Goal: Task Accomplishment & Management: Use online tool/utility

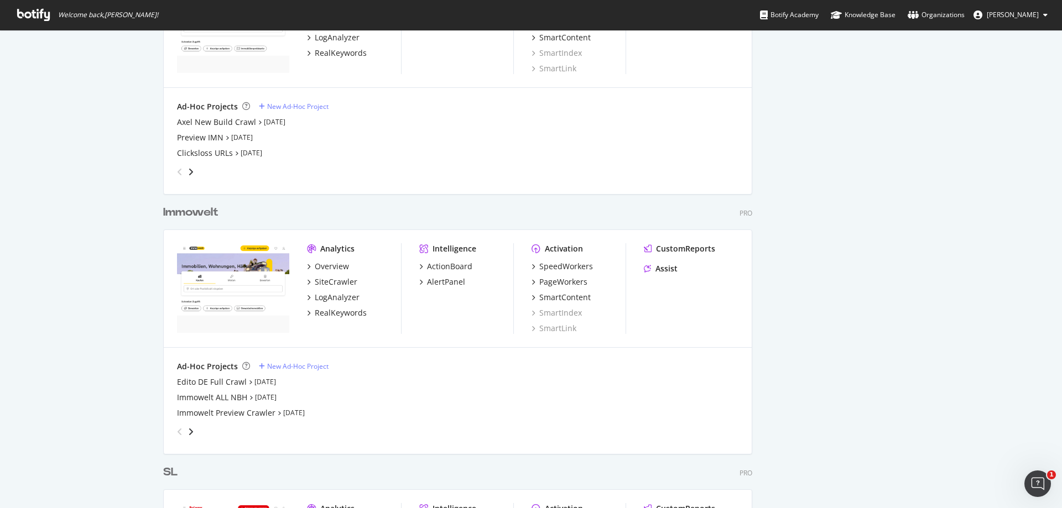
scroll to position [1115, 0]
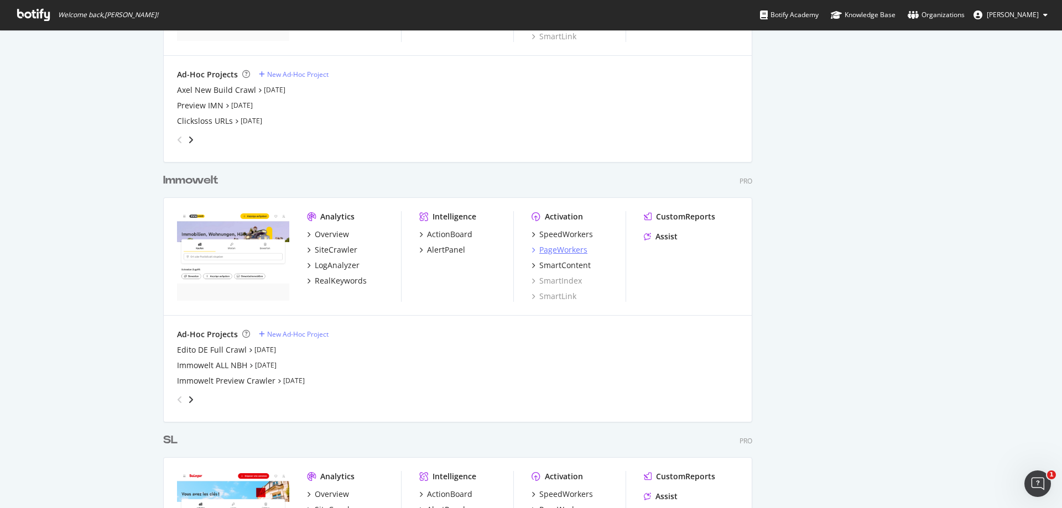
click at [576, 251] on div "PageWorkers" at bounding box center [563, 250] width 48 height 11
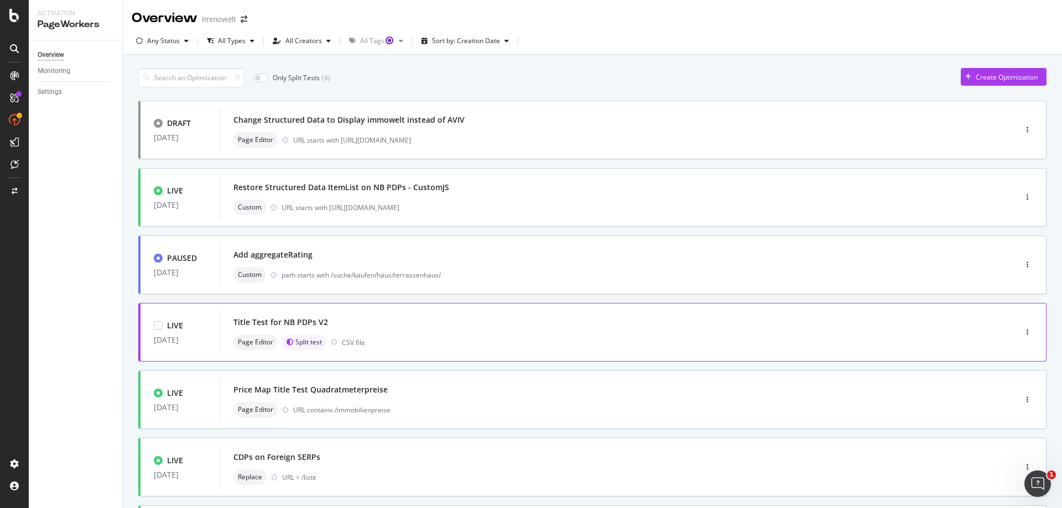
click at [515, 344] on div "Page Editor Split test CSV file" at bounding box center [601, 342] width 736 height 15
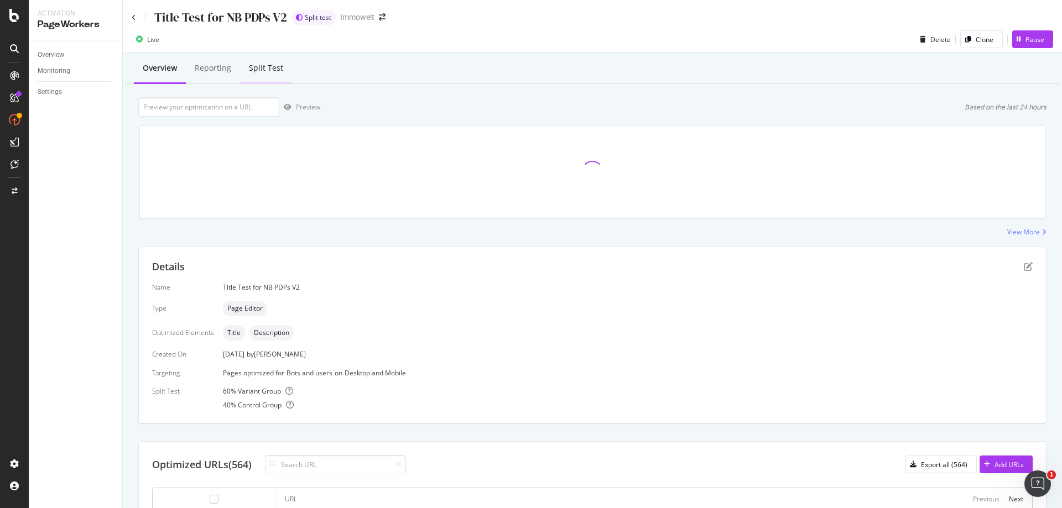
click at [268, 71] on div "Split Test" at bounding box center [266, 68] width 34 height 11
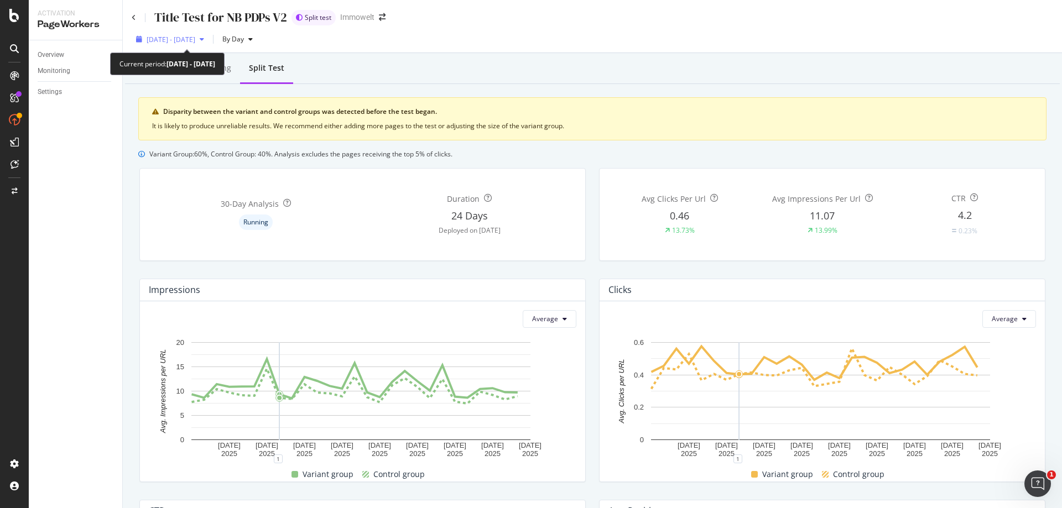
click at [195, 43] on span "2025 Aug. 22nd - Sep. 18th" at bounding box center [171, 39] width 49 height 9
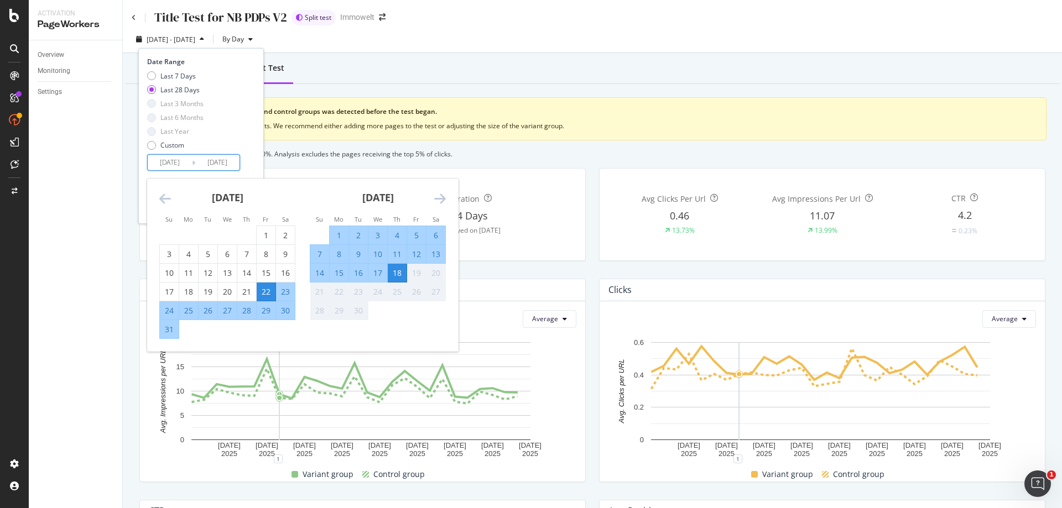
click at [169, 166] on input "2025/08/22" at bounding box center [170, 162] width 44 height 15
click at [247, 311] on div "28" at bounding box center [246, 310] width 19 height 11
type input "2025/08/28"
click at [398, 278] on div "18" at bounding box center [397, 273] width 19 height 11
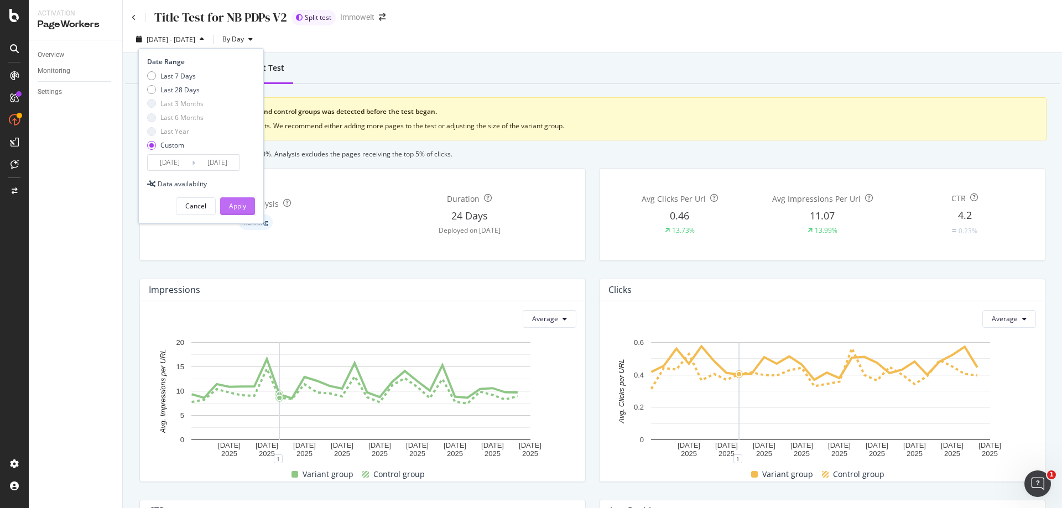
click at [237, 205] on div "Apply" at bounding box center [237, 205] width 17 height 9
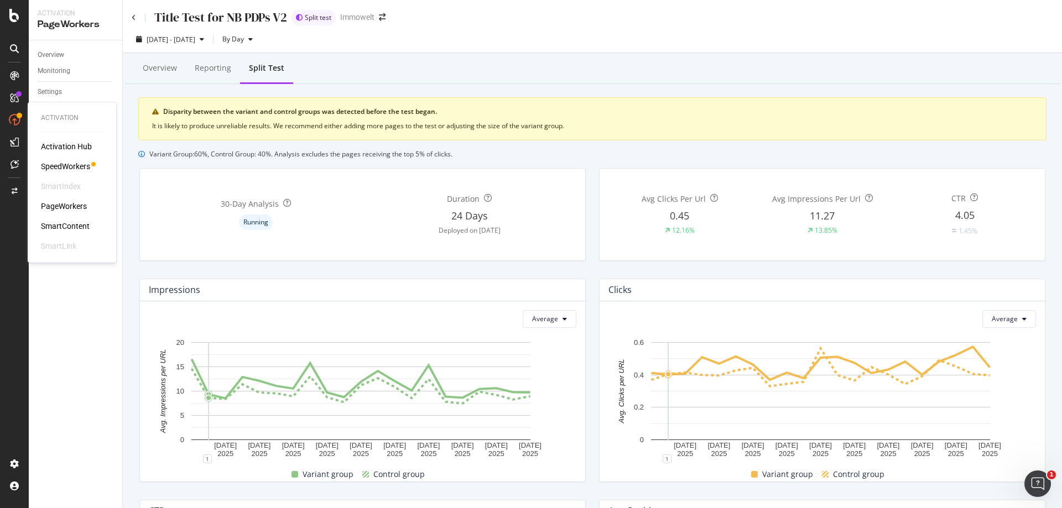
click at [71, 167] on div "SpeedWorkers" at bounding box center [65, 166] width 49 height 11
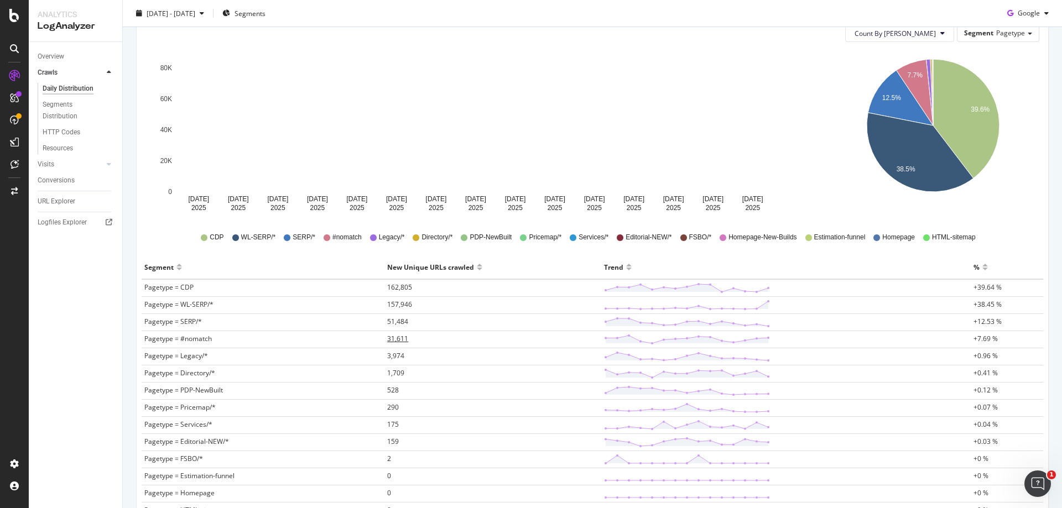
scroll to position [221, 0]
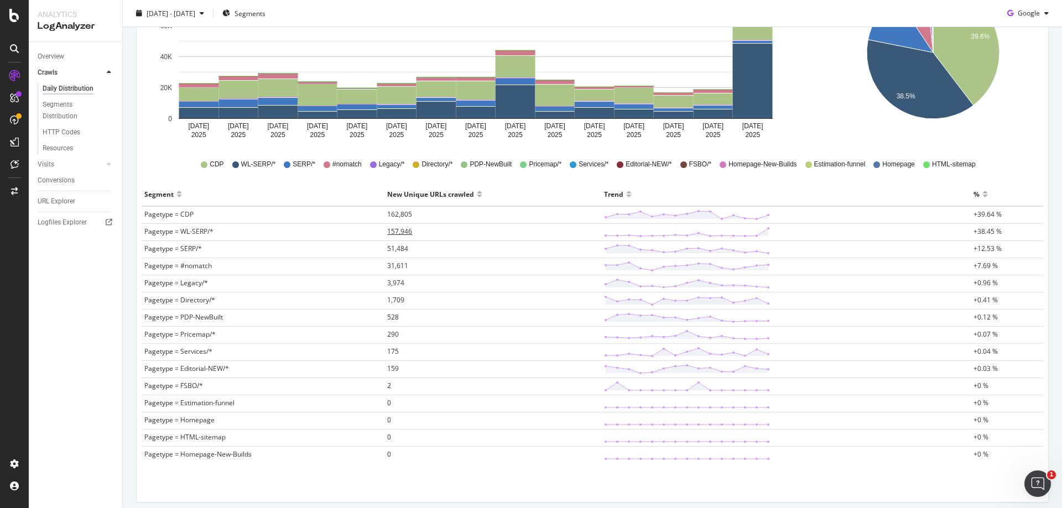
click at [397, 231] on span "157,946" at bounding box center [399, 231] width 25 height 9
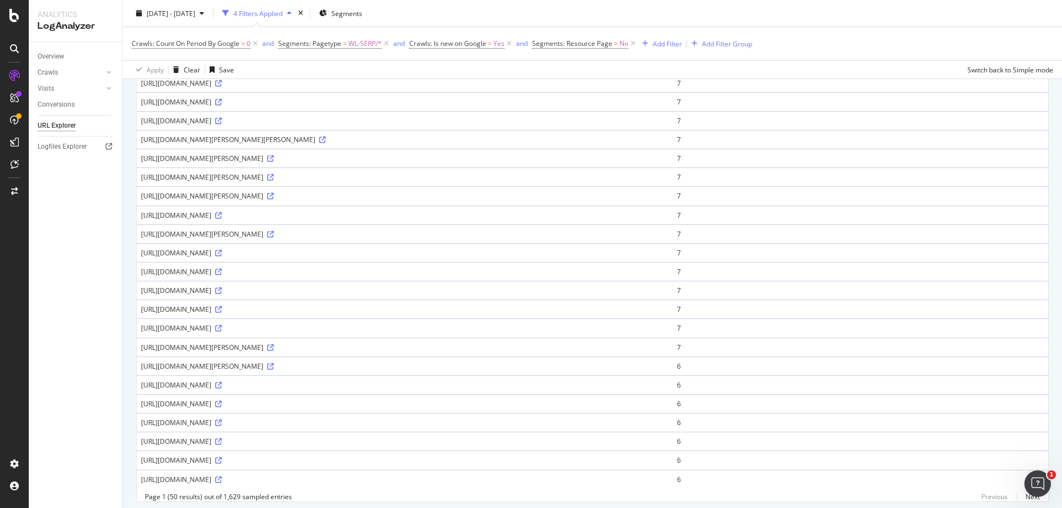
scroll to position [692, 0]
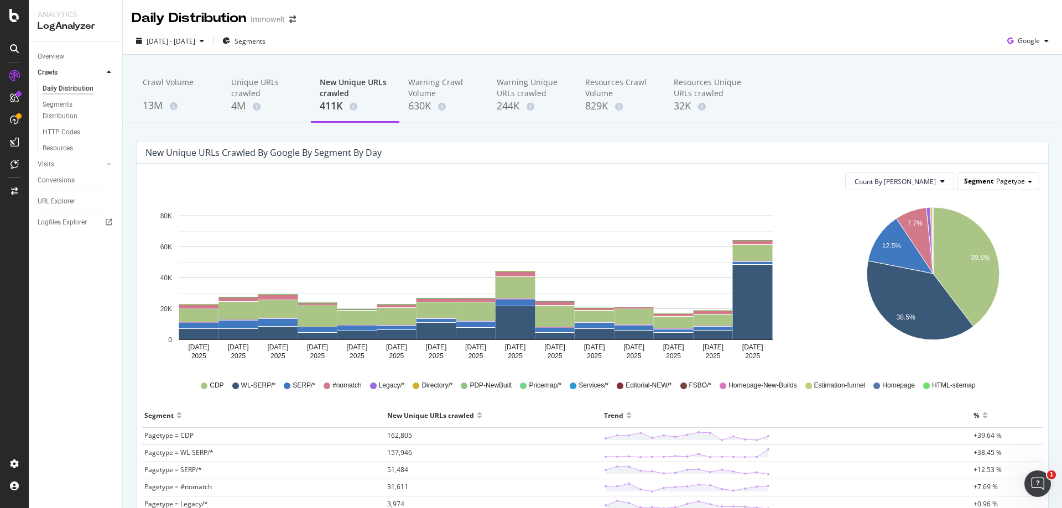
click at [996, 184] on span "Pagetype" at bounding box center [1010, 180] width 29 height 9
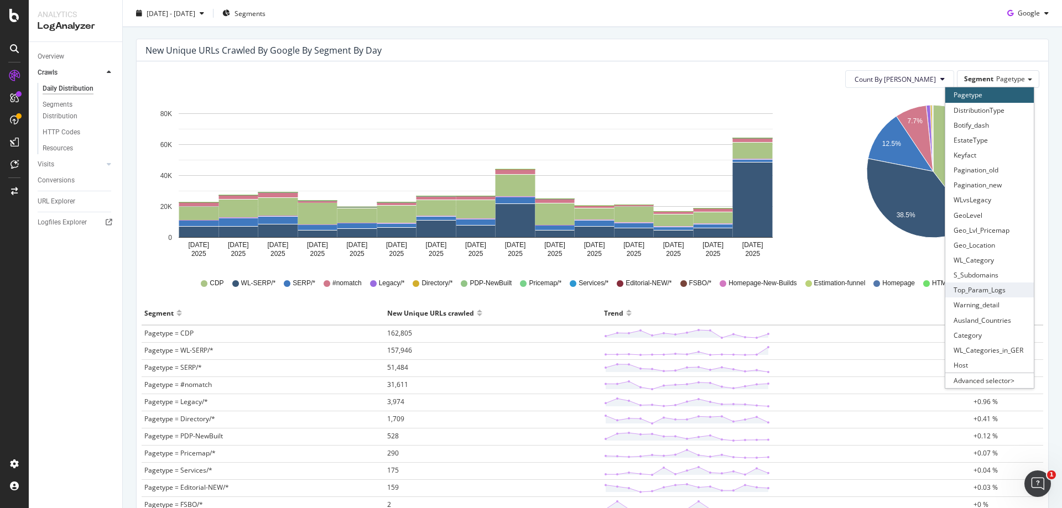
scroll to position [111, 0]
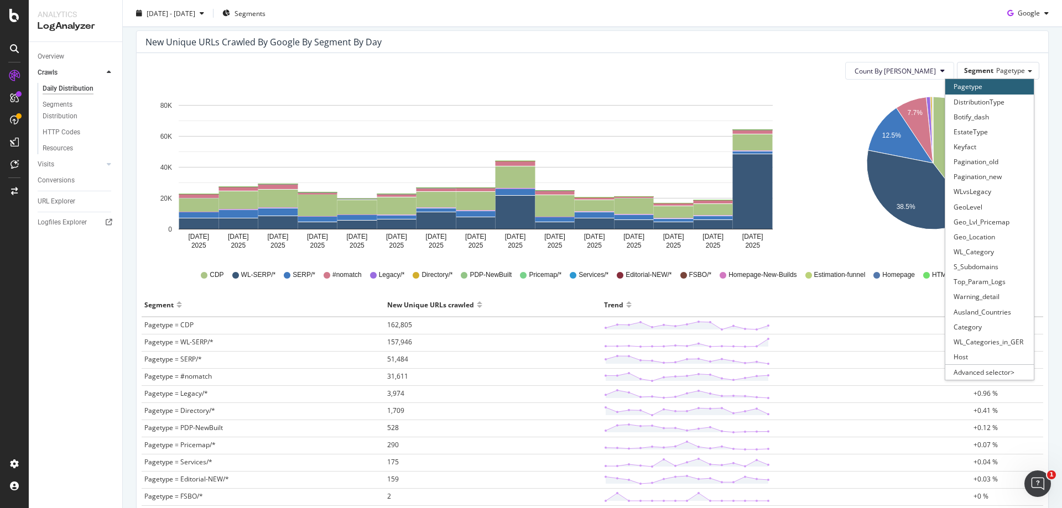
click at [889, 302] on div "Trend" at bounding box center [786, 305] width 364 height 18
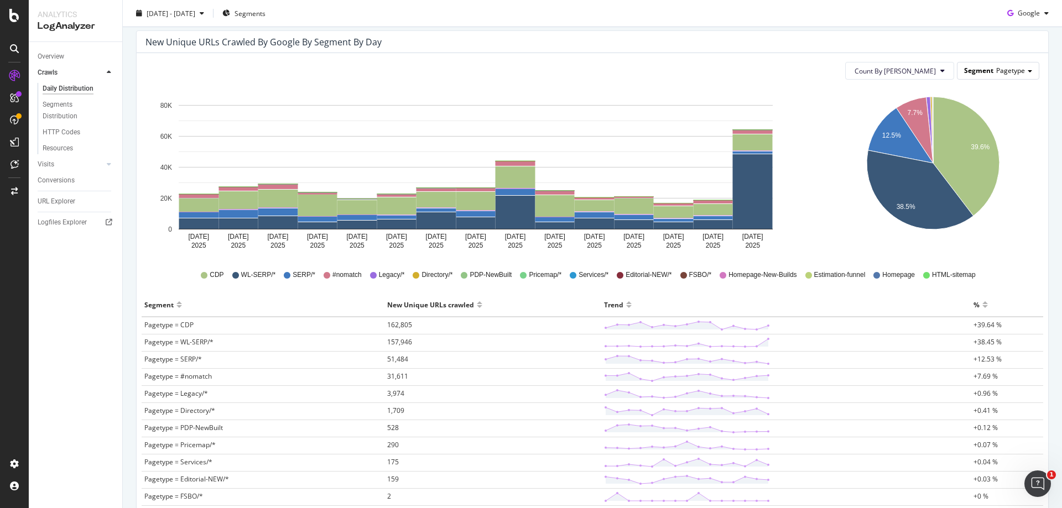
click at [996, 70] on span "Pagetype" at bounding box center [1010, 70] width 29 height 9
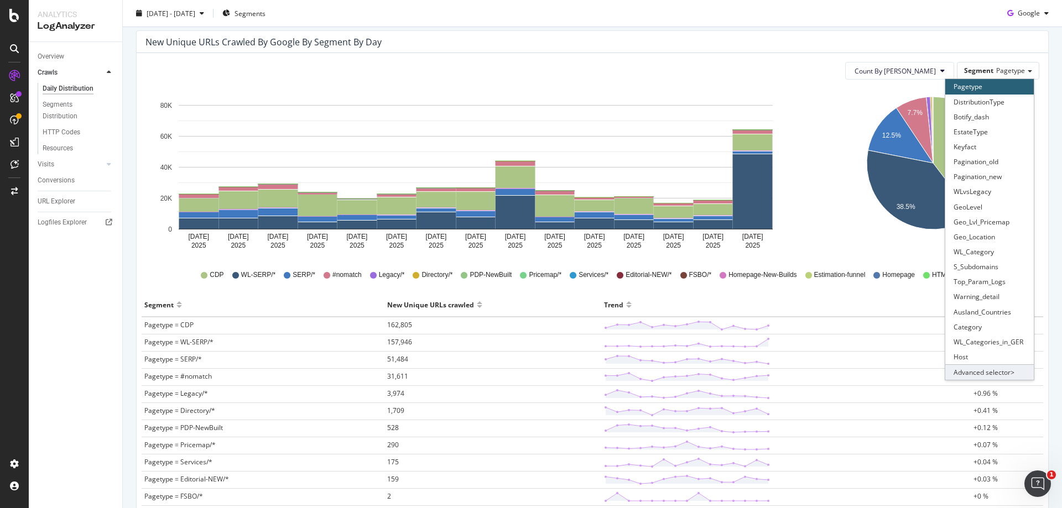
click at [990, 371] on div "Advanced selector >" at bounding box center [989, 372] width 89 height 15
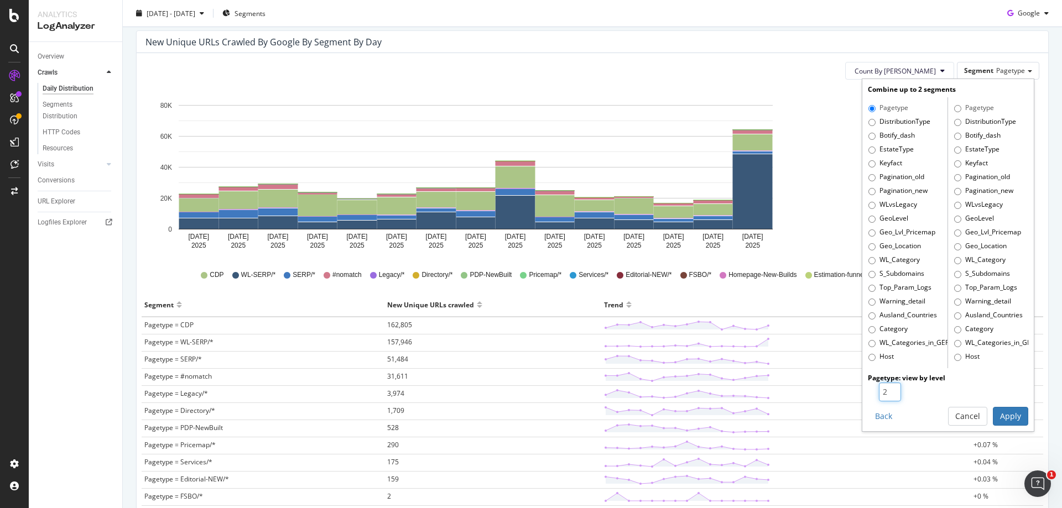
type input "2"
click at [885, 391] on input "2" at bounding box center [890, 392] width 22 height 19
click at [997, 416] on button "Apply" at bounding box center [1010, 416] width 35 height 19
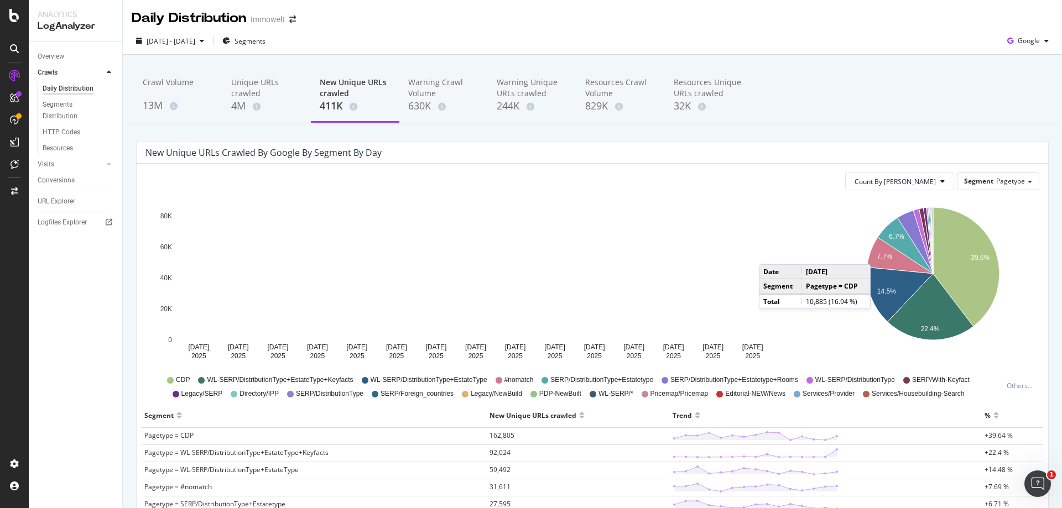
scroll to position [55, 0]
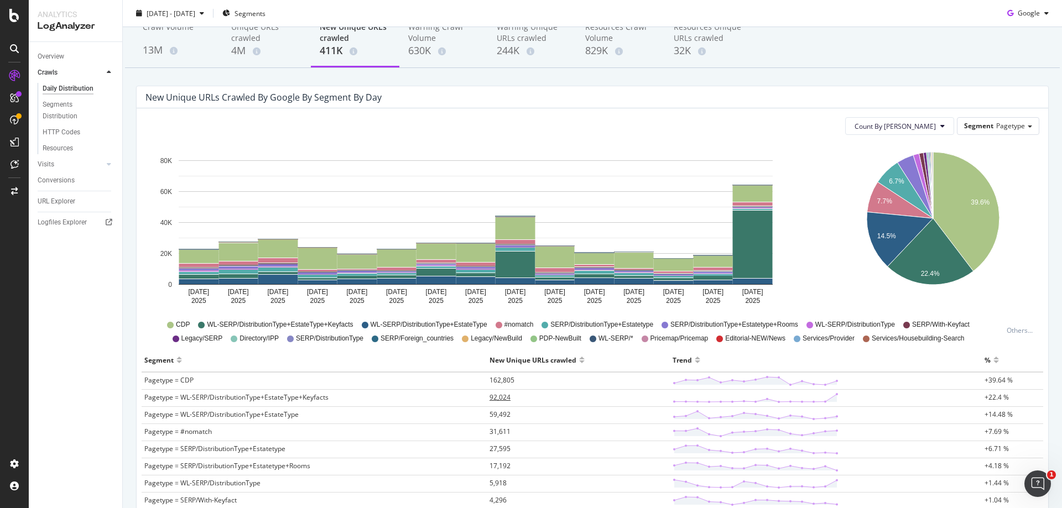
click at [501, 401] on span "92,024" at bounding box center [500, 397] width 21 height 9
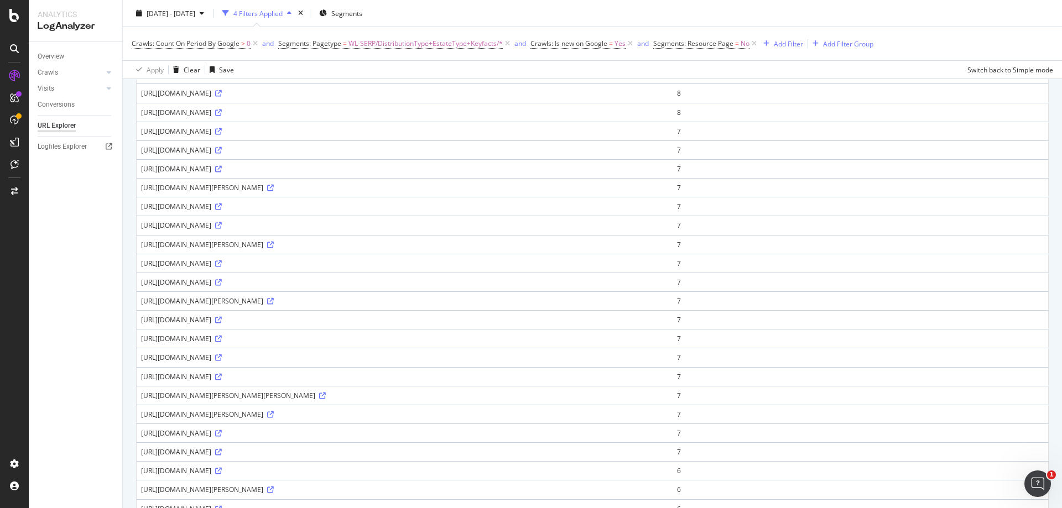
scroll to position [277, 0]
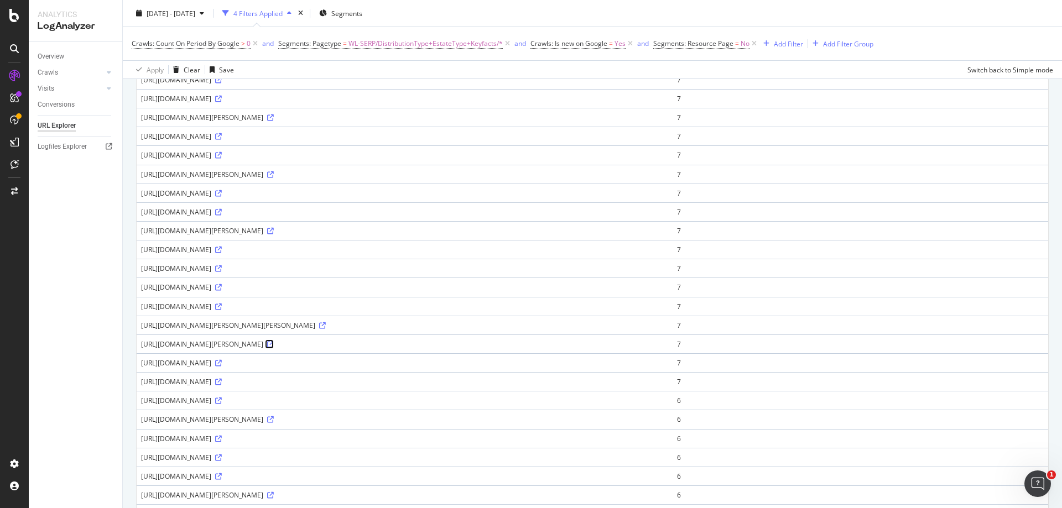
click at [274, 346] on icon at bounding box center [270, 344] width 7 height 7
click at [77, 124] on div "ActionBoard" at bounding box center [62, 124] width 43 height 11
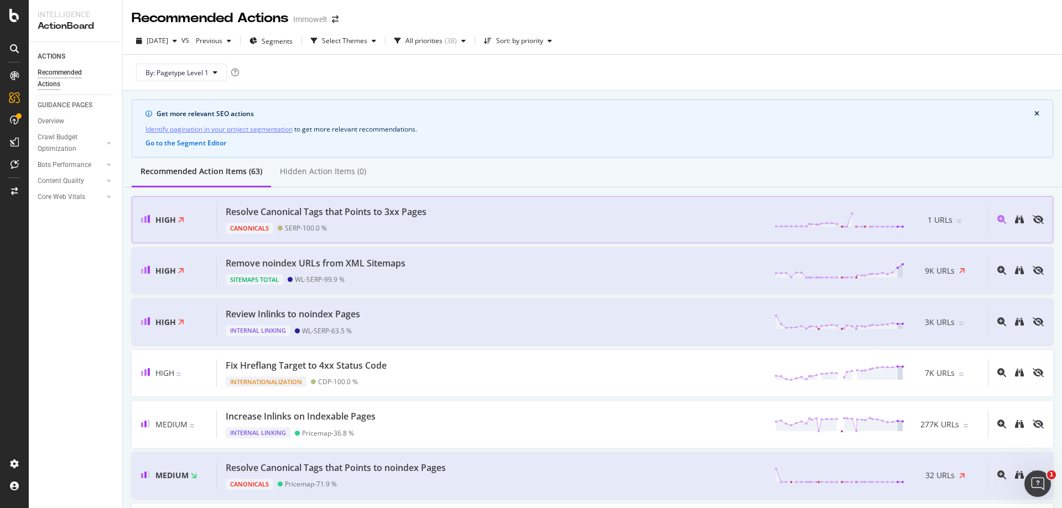
click at [447, 219] on div "Resolve Canonical Tags that Points to 3xx Pages Canonicals SERP - 100.0 % 1 URLs" at bounding box center [602, 220] width 771 height 28
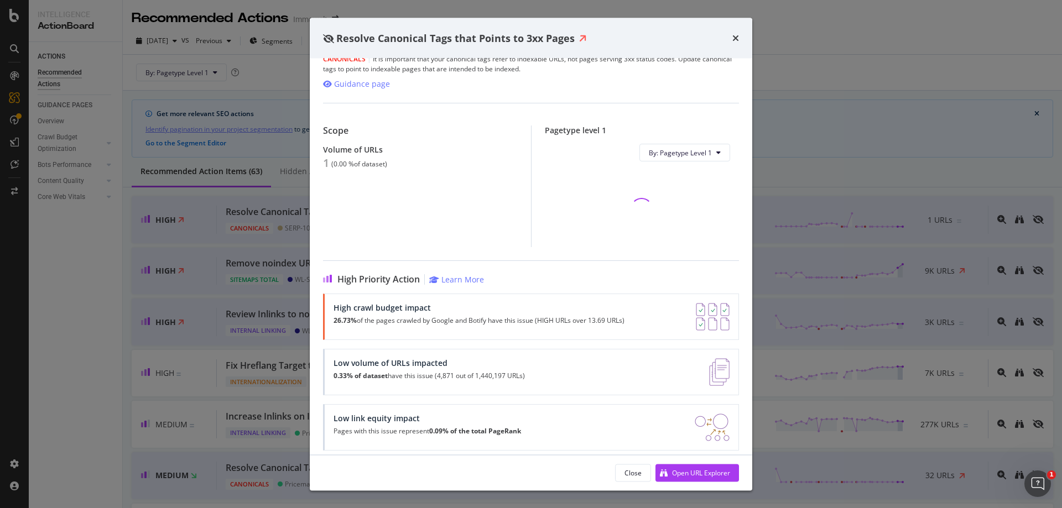
scroll to position [27, 0]
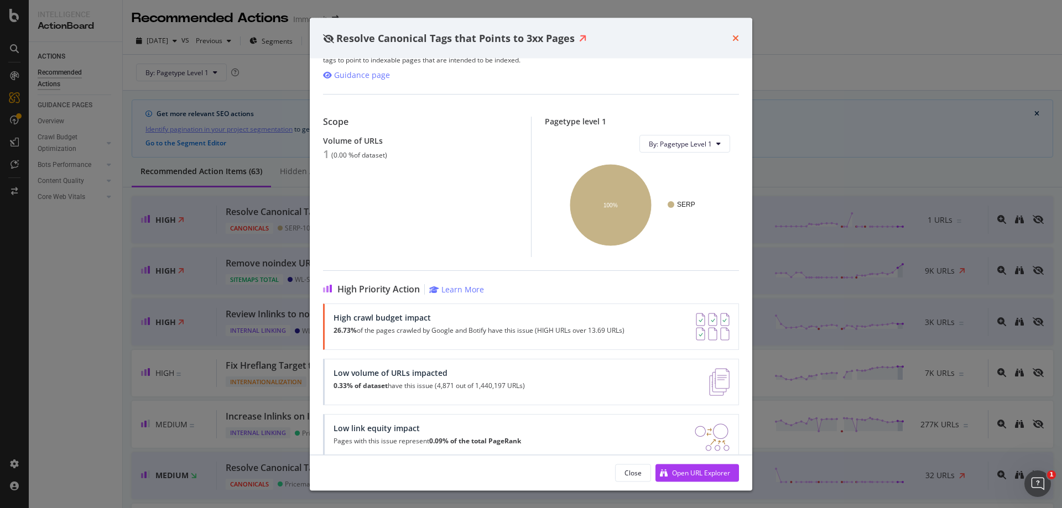
click at [737, 40] on icon "times" at bounding box center [735, 38] width 7 height 9
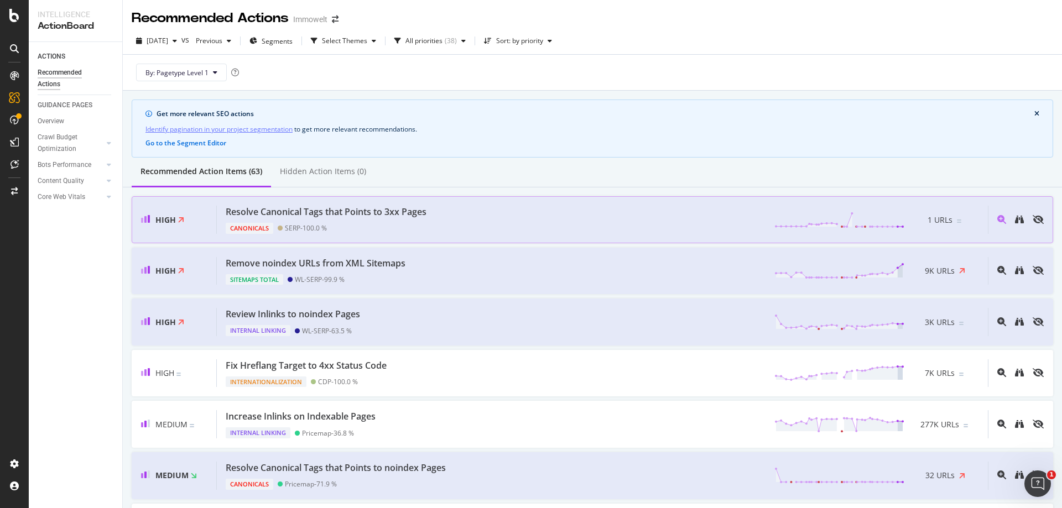
click at [573, 215] on div "Resolve Canonical Tags that Points to 3xx Pages Canonicals SERP - 100.0 % 1 URLs" at bounding box center [602, 220] width 771 height 28
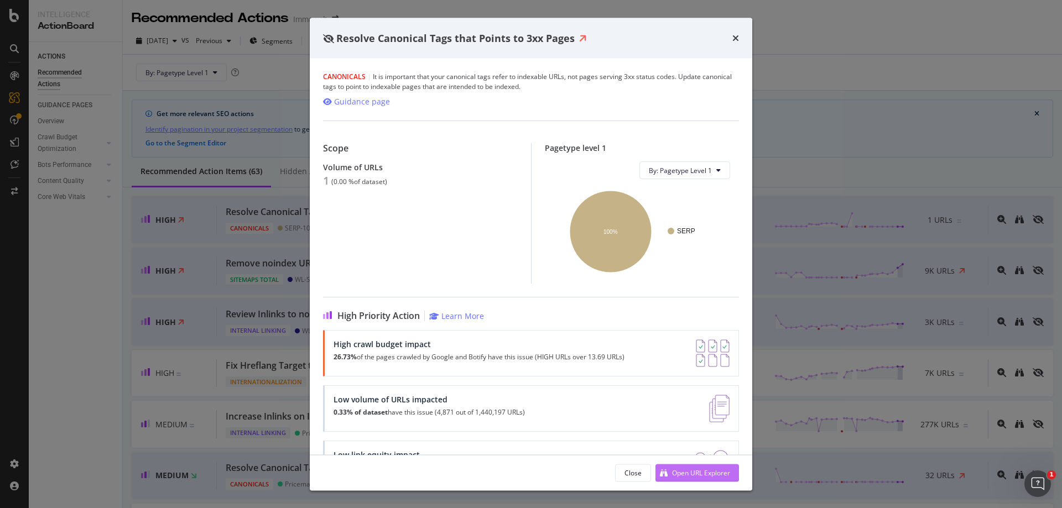
click at [704, 472] on div "Open URL Explorer" at bounding box center [701, 472] width 58 height 9
click at [737, 38] on icon "times" at bounding box center [735, 38] width 7 height 9
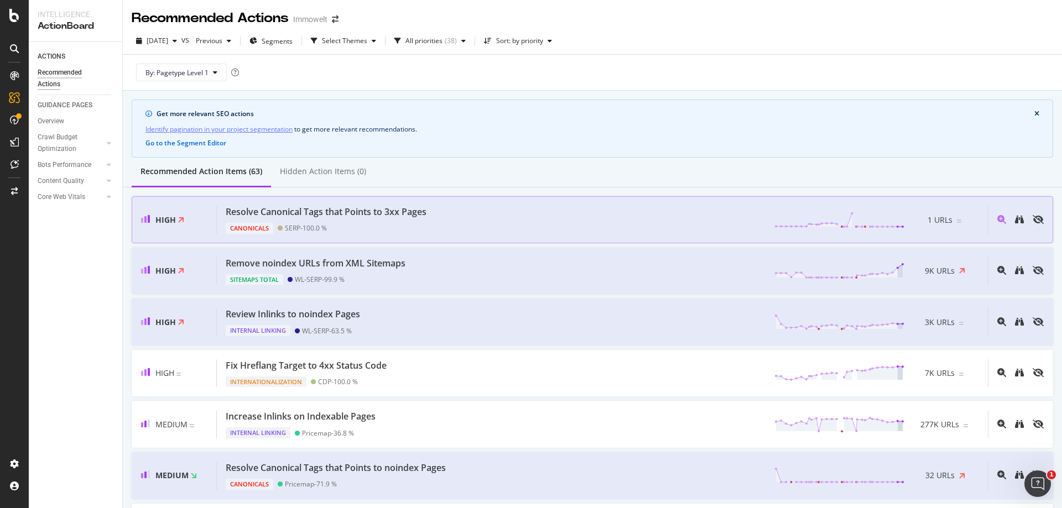
click at [550, 228] on div "Resolve Canonical Tags that Points to 3xx Pages Canonicals SERP - 100.0 % 1 URLs" at bounding box center [602, 220] width 771 height 28
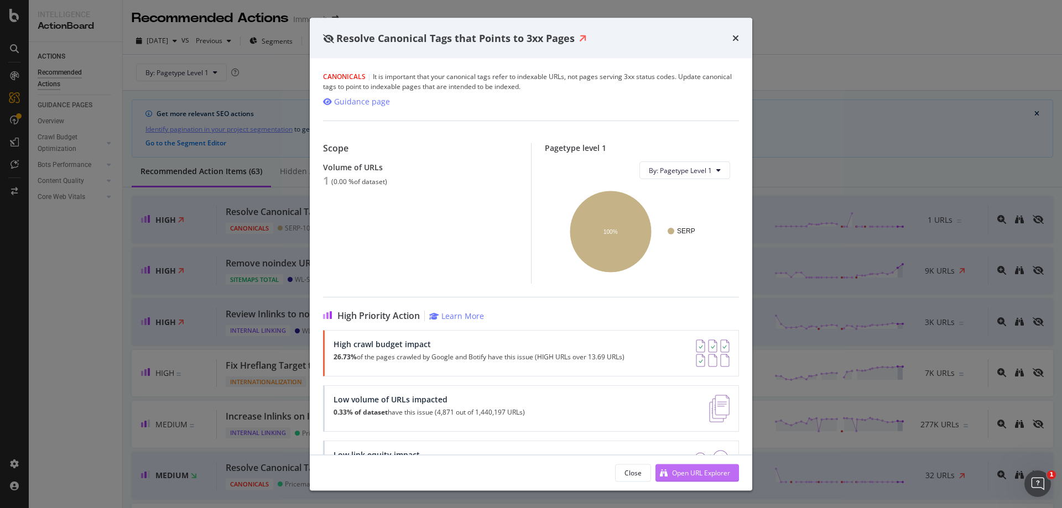
click at [700, 474] on div "Open URL Explorer" at bounding box center [701, 472] width 58 height 9
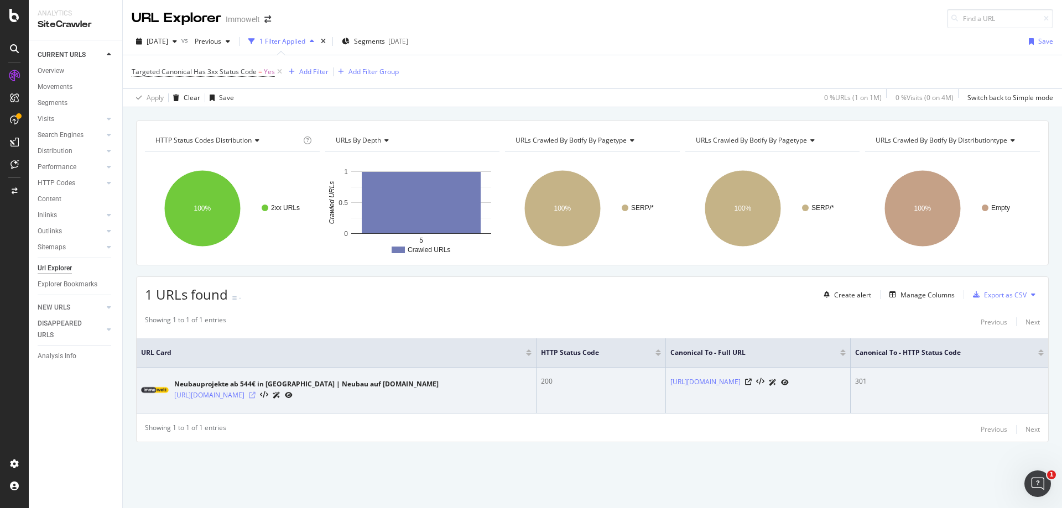
click at [256, 394] on icon at bounding box center [252, 395] width 7 height 7
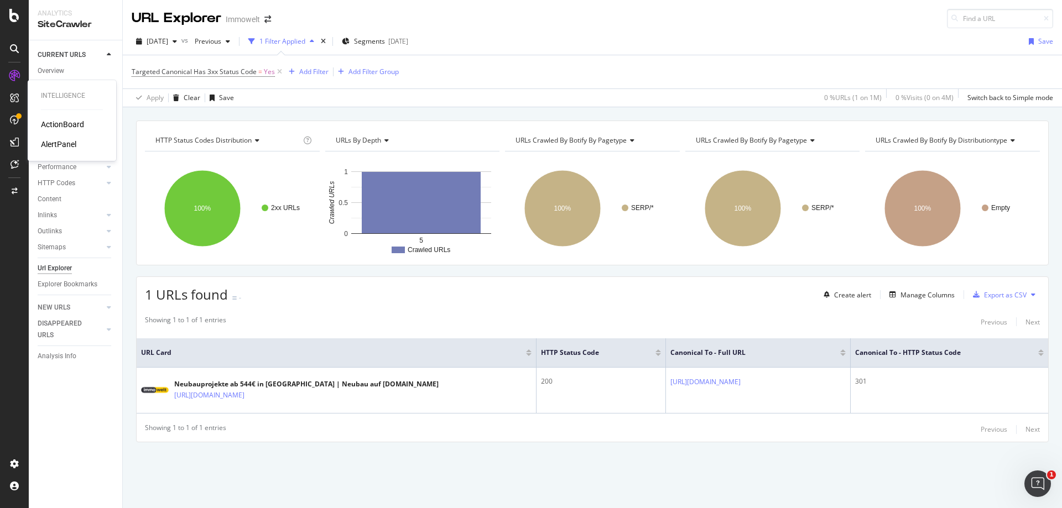
click at [58, 123] on div "ActionBoard" at bounding box center [62, 124] width 43 height 11
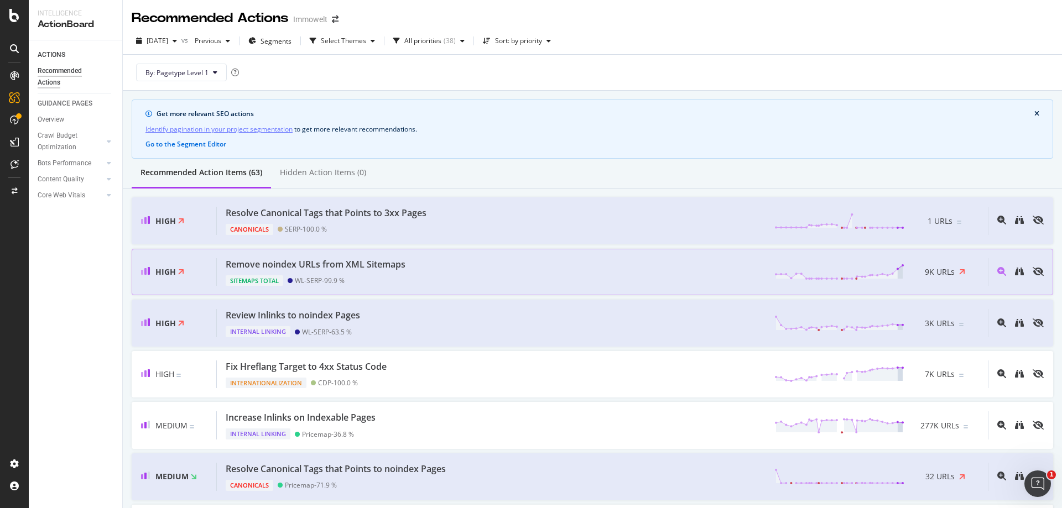
click at [591, 272] on div "Remove noindex URLs from XML Sitemaps Sitemaps Total WL-SERP - 99.9 % 9K URLs" at bounding box center [602, 272] width 771 height 28
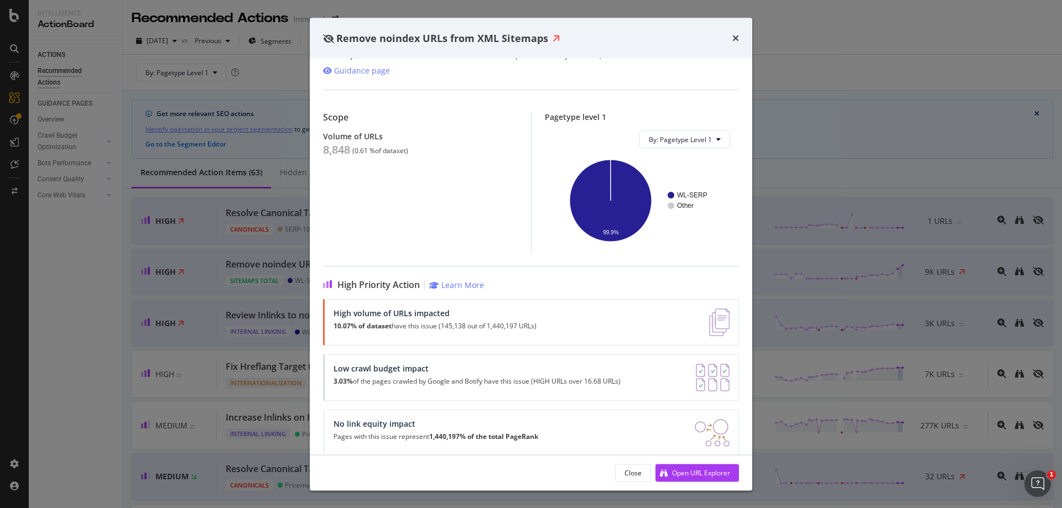
scroll to position [55, 0]
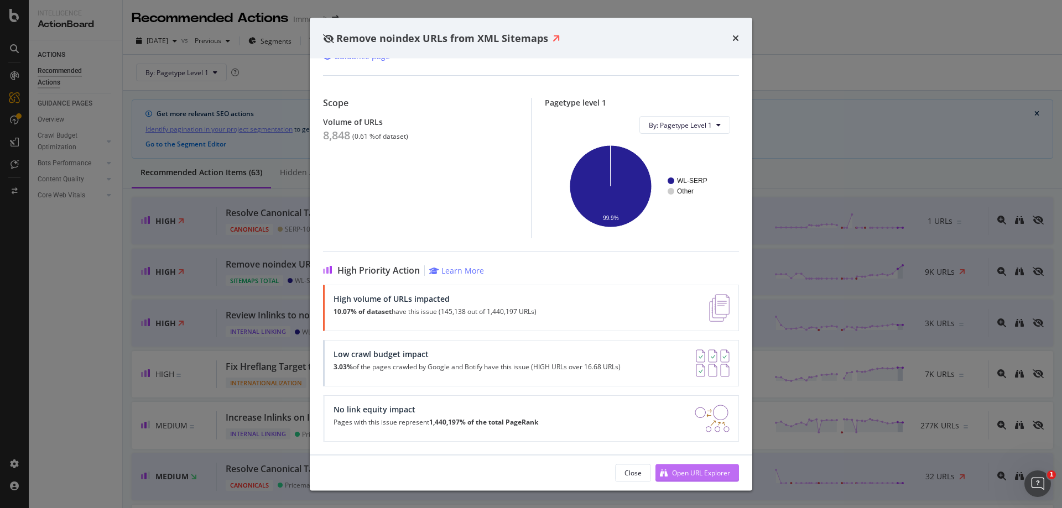
click at [703, 468] on div "Open URL Explorer" at bounding box center [701, 472] width 58 height 9
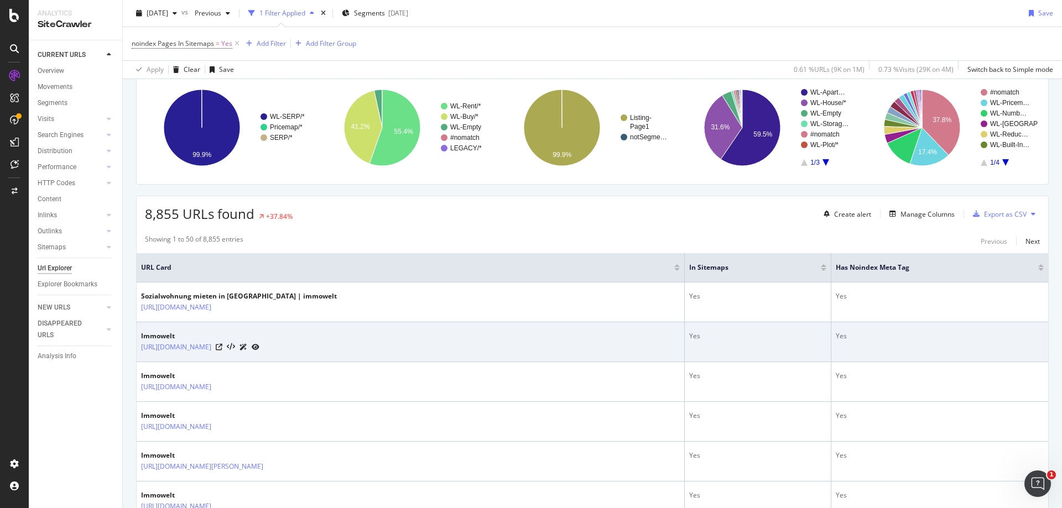
scroll to position [111, 0]
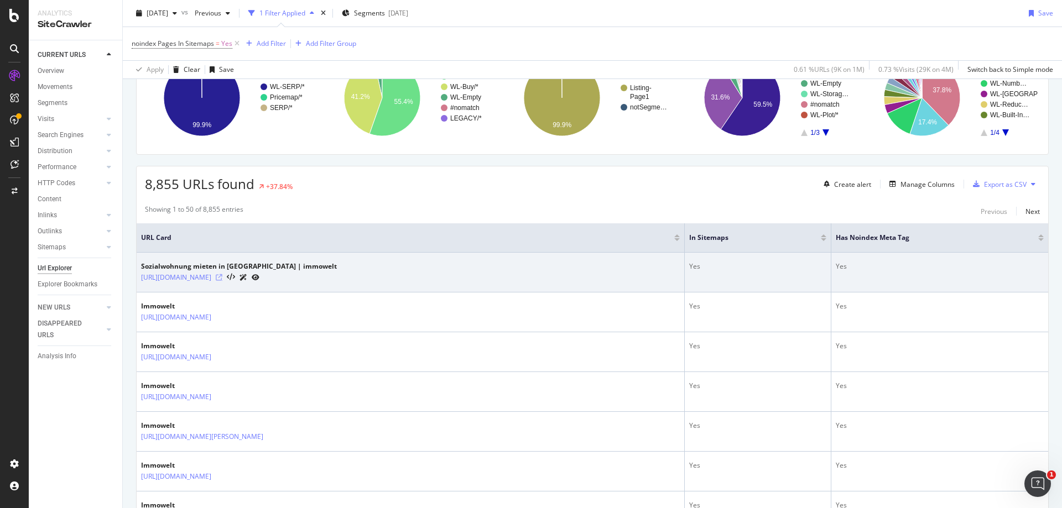
click at [222, 277] on icon at bounding box center [219, 277] width 7 height 7
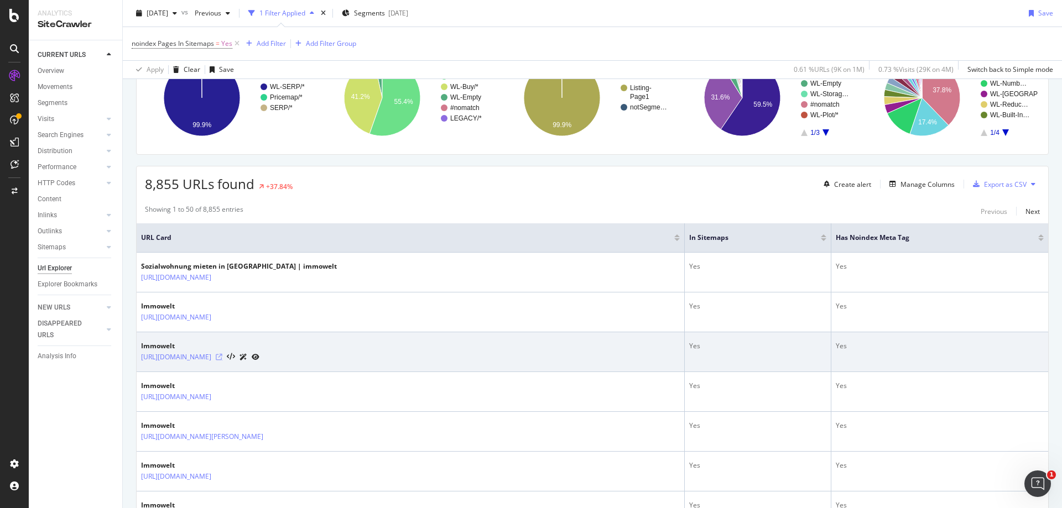
click at [222, 359] on icon at bounding box center [219, 357] width 7 height 7
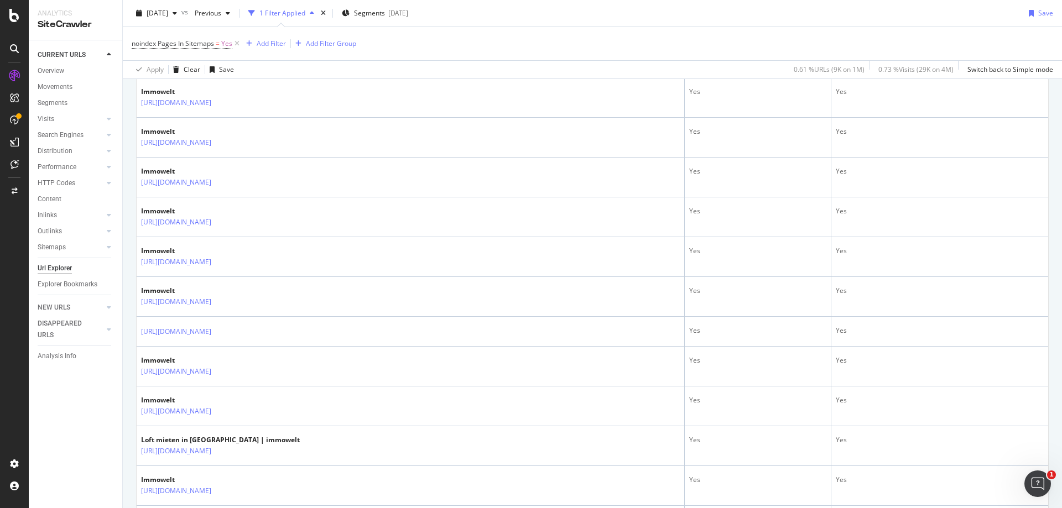
scroll to position [498, 0]
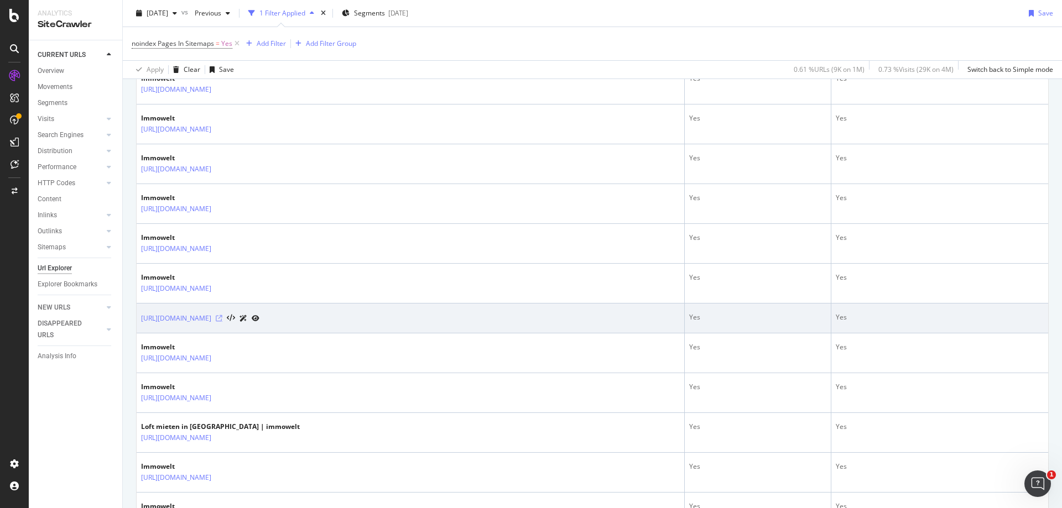
click at [222, 317] on icon at bounding box center [219, 318] width 7 height 7
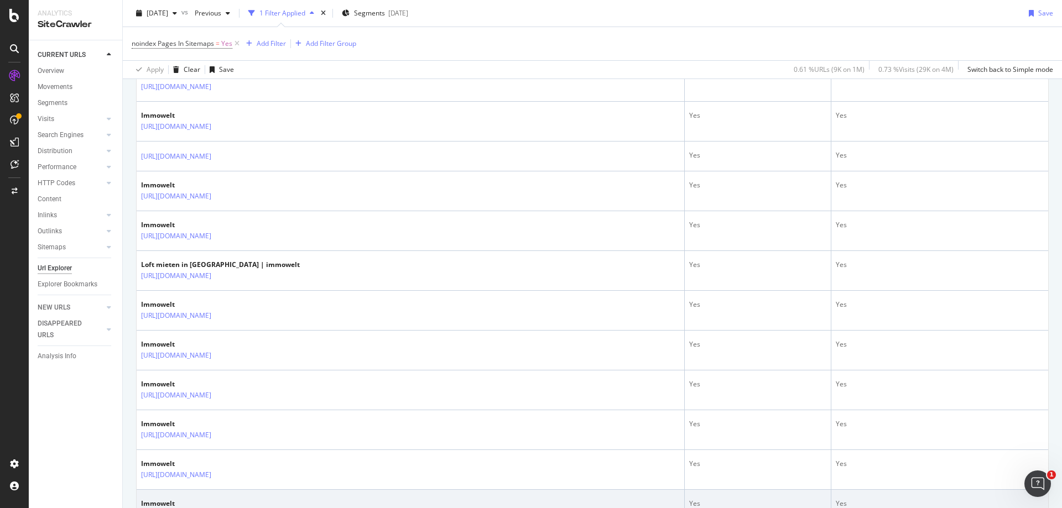
scroll to position [830, 0]
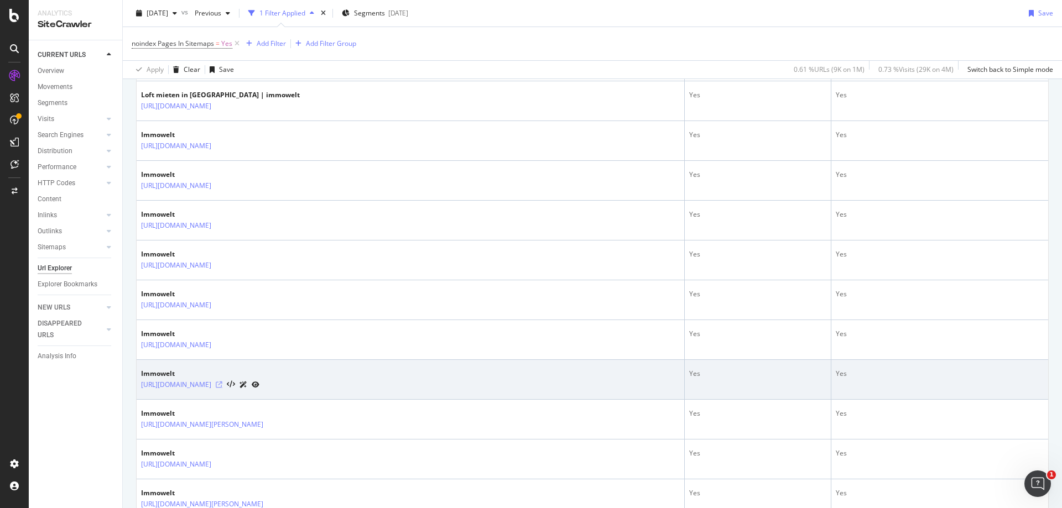
click at [222, 383] on icon at bounding box center [219, 385] width 7 height 7
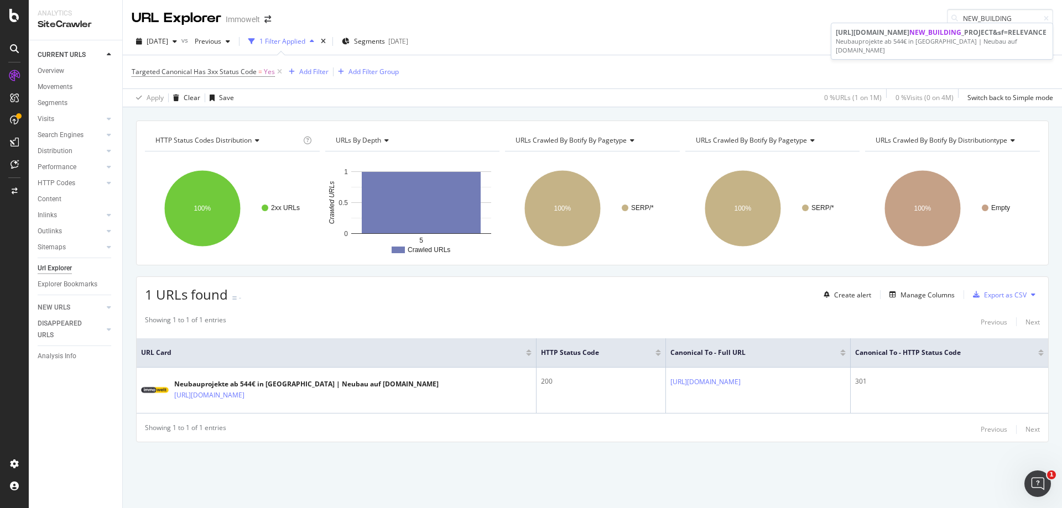
type input "NEW_BUILDING"
click at [650, 35] on div "[DATE] vs Previous 1 Filter Applied Segments [DATE] Save" at bounding box center [592, 44] width 939 height 22
